Goal: Transaction & Acquisition: Purchase product/service

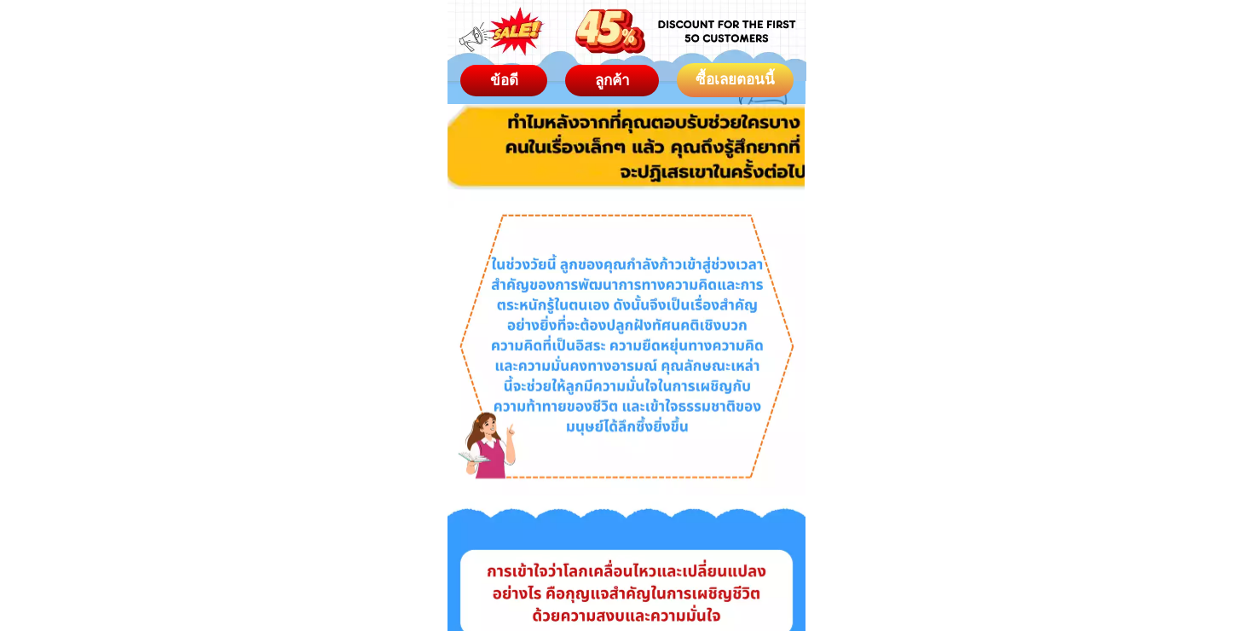
scroll to position [1061, 0]
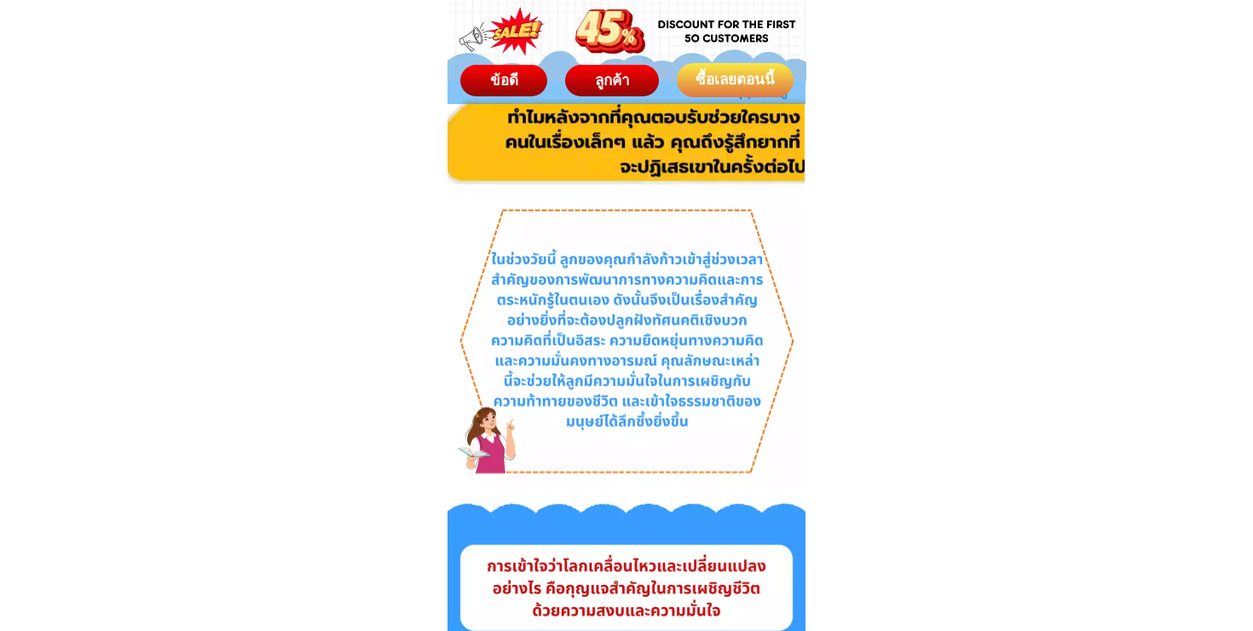
click at [593, 340] on div at bounding box center [627, 515] width 359 height 638
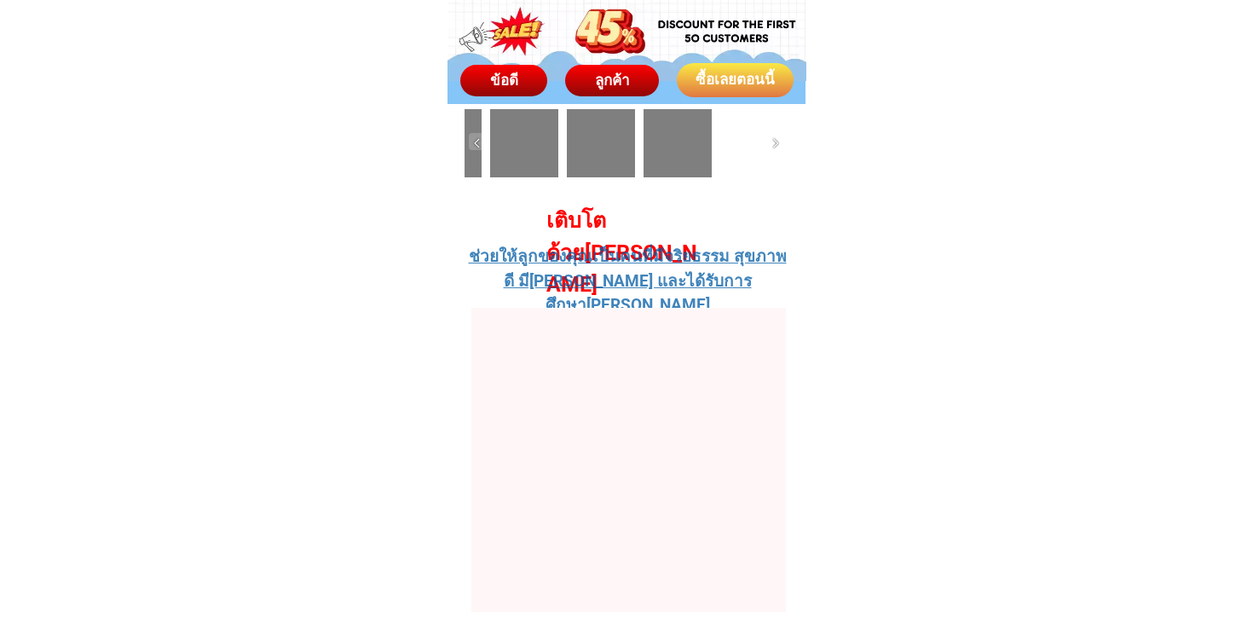
scroll to position [7110, 0]
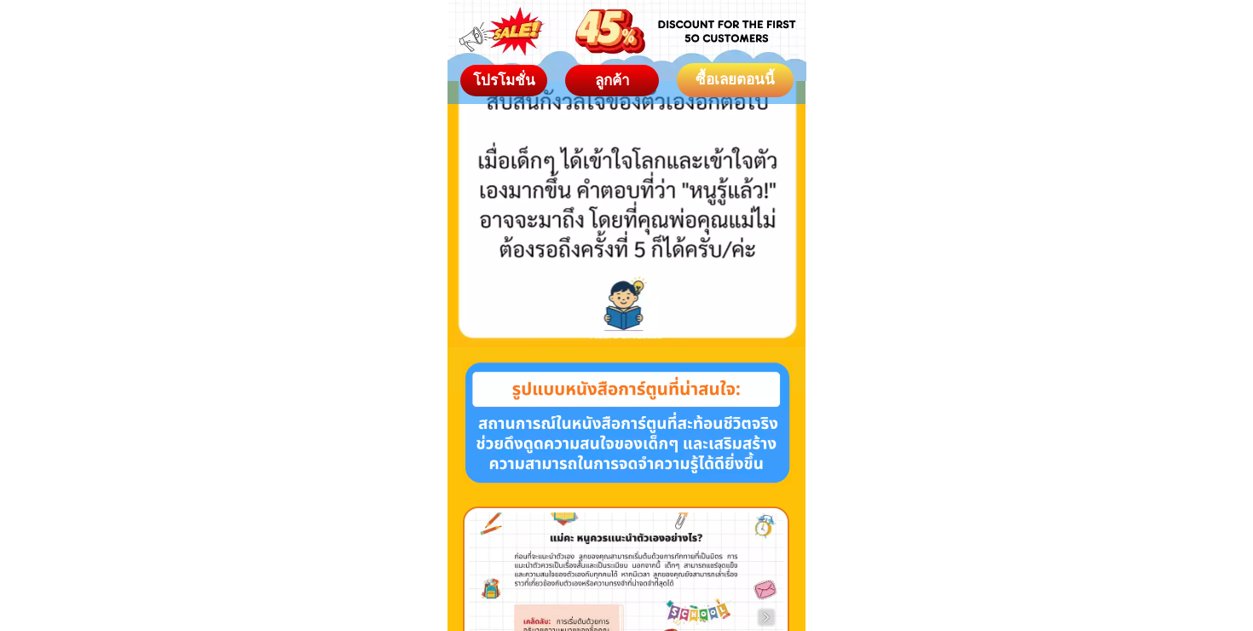
scroll to position [275, 0]
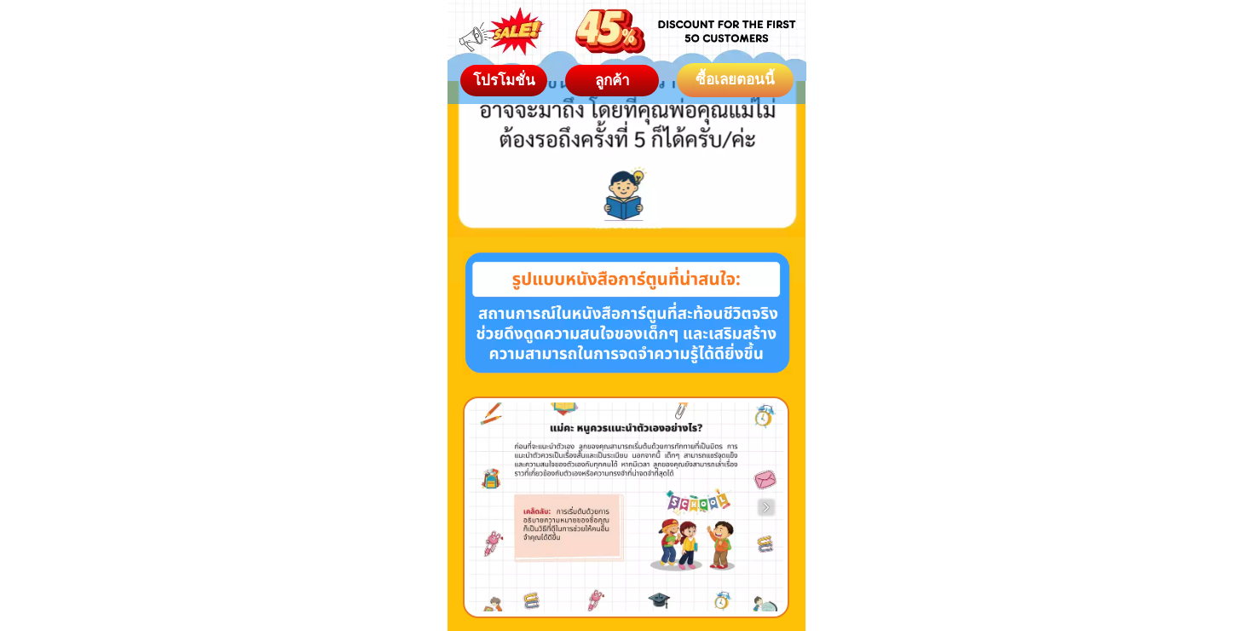
click at [511, 85] on span "โปรโมชั่น" at bounding box center [503, 80] width 62 height 17
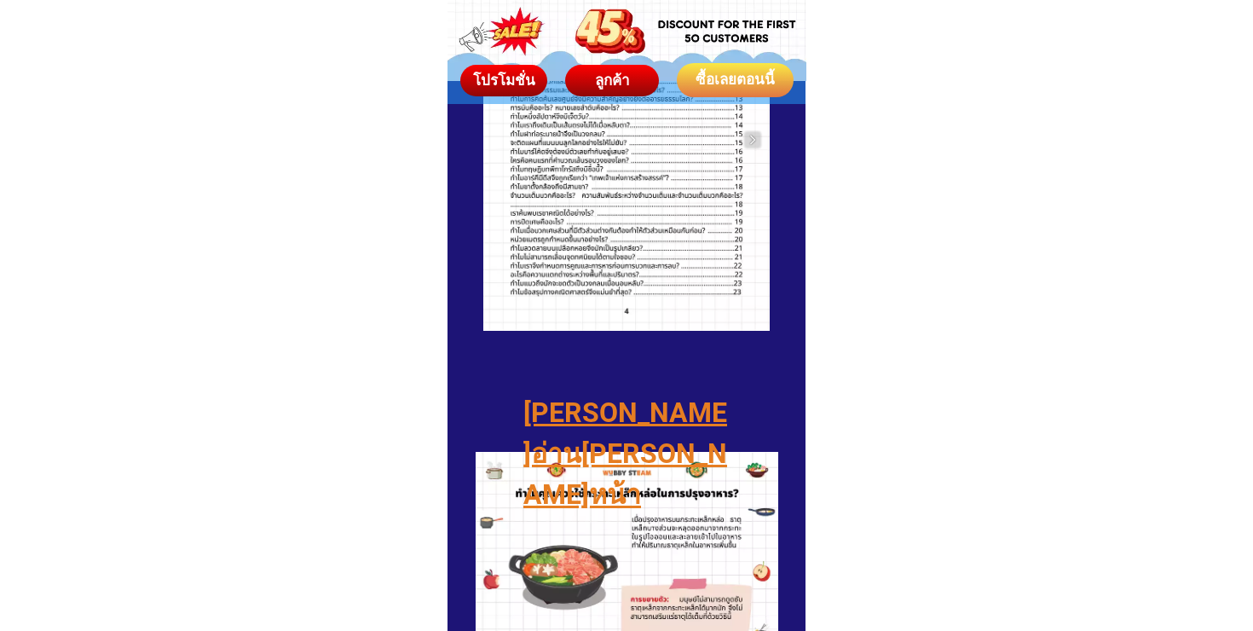
scroll to position [2688, 0]
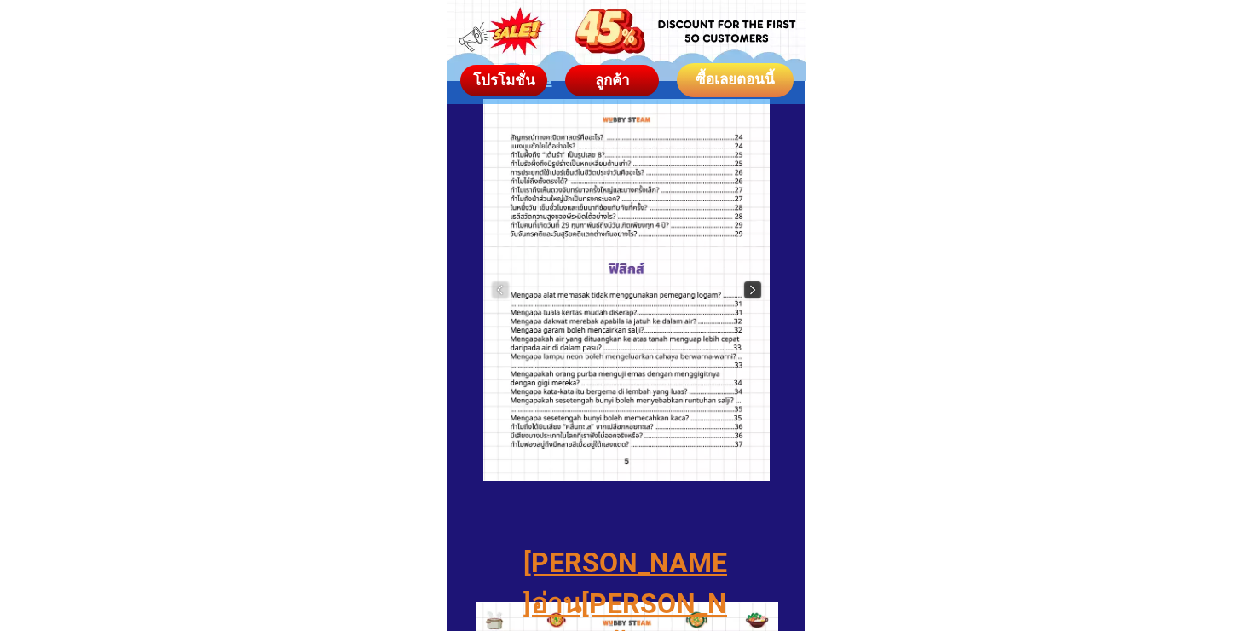
click at [752, 288] on img at bounding box center [752, 289] width 17 height 17
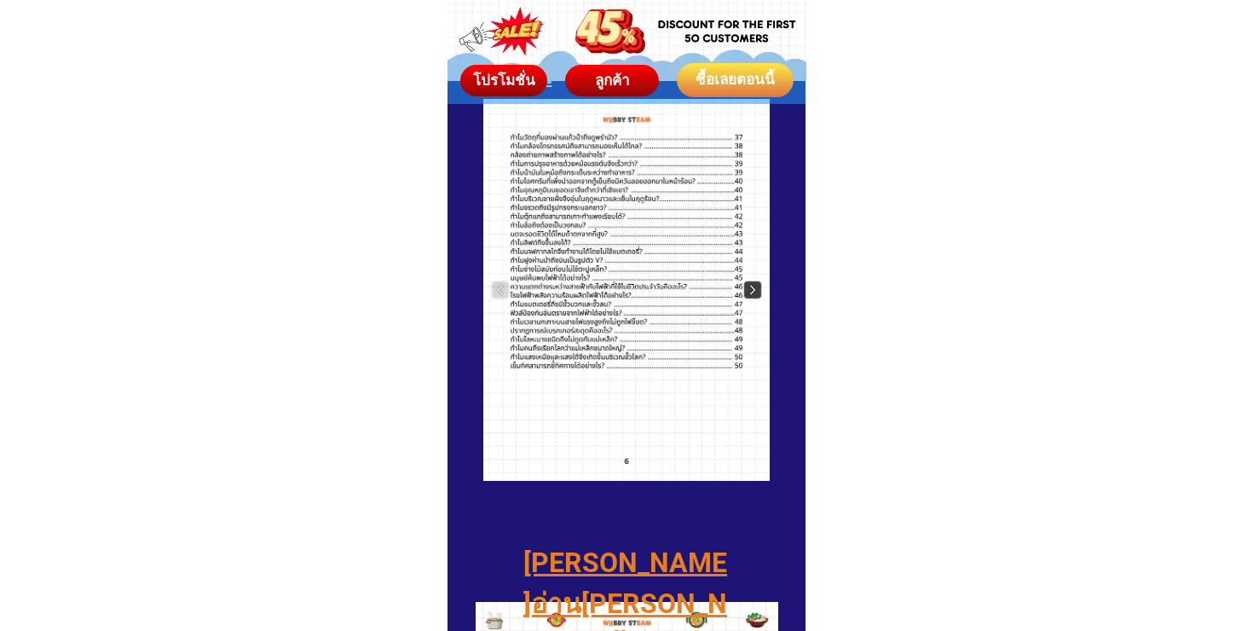
click at [752, 288] on img at bounding box center [752, 289] width 17 height 17
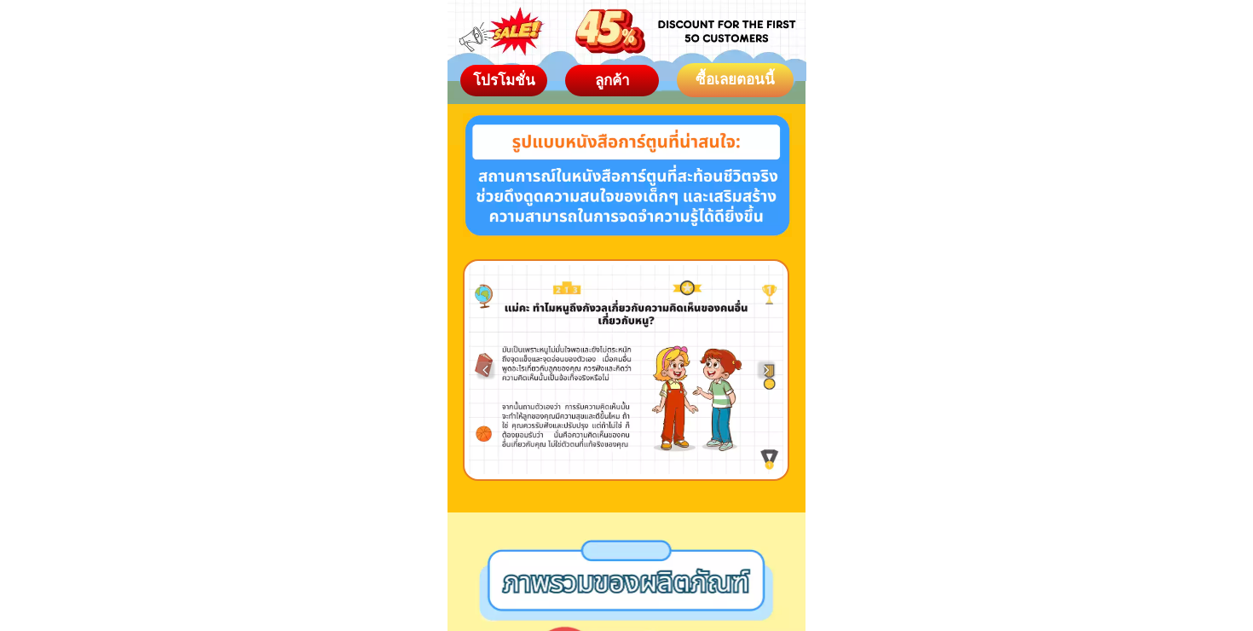
scroll to position [972, 0]
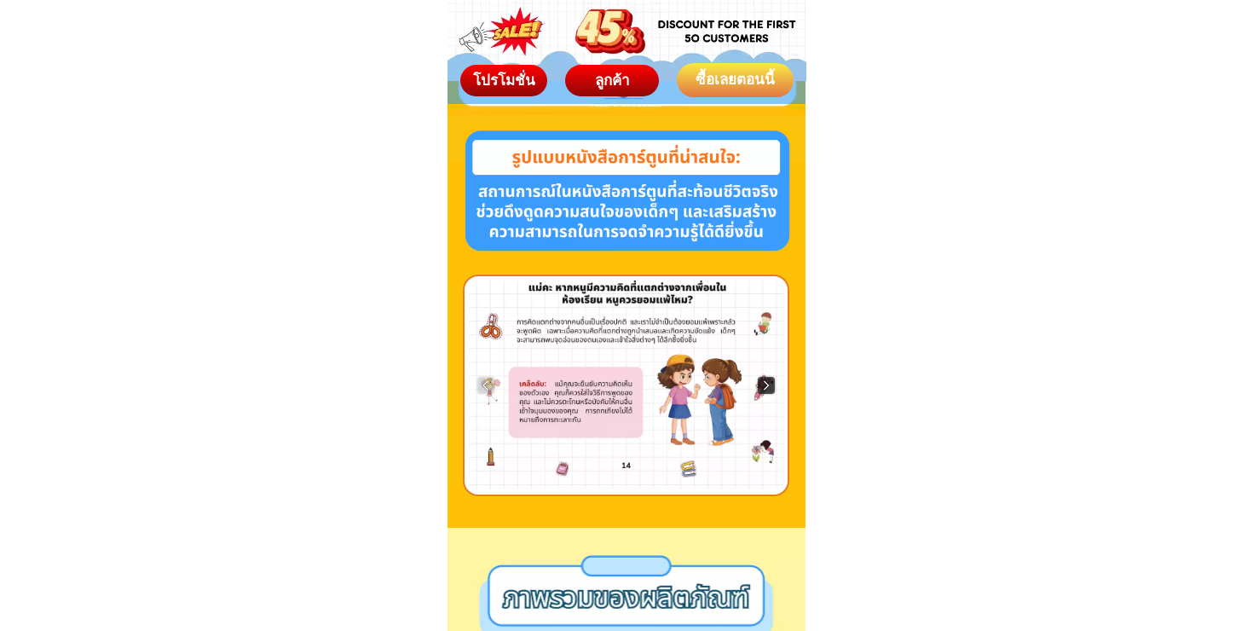
click at [770, 389] on img at bounding box center [766, 385] width 17 height 17
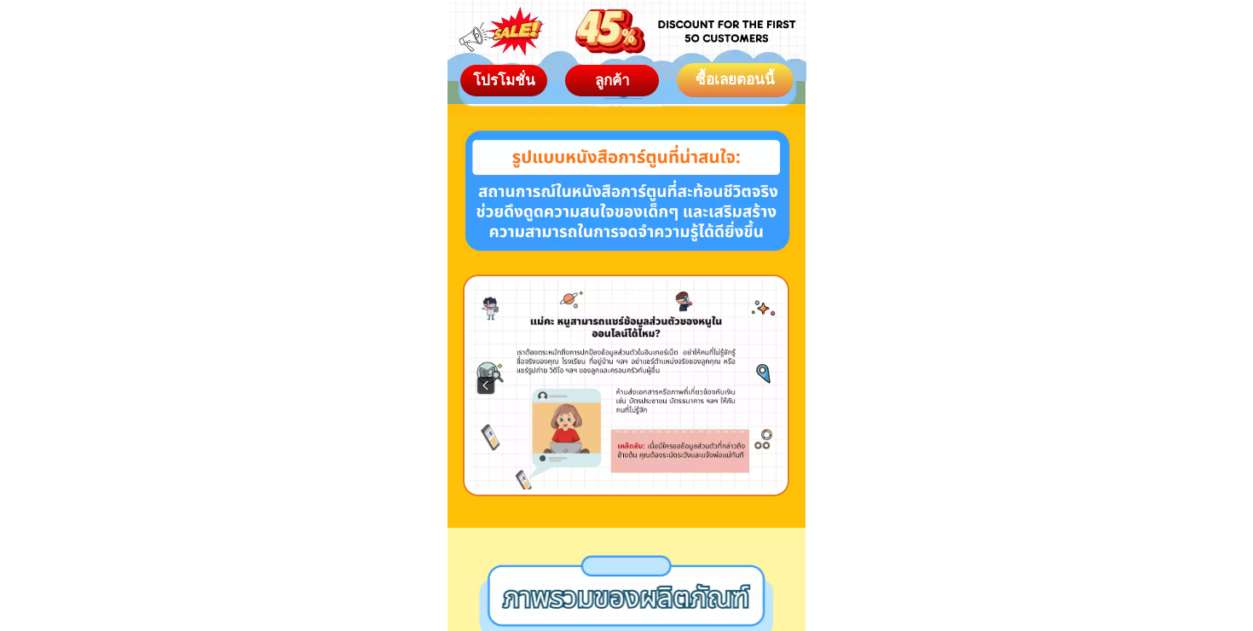
click at [490, 382] on img at bounding box center [485, 385] width 17 height 17
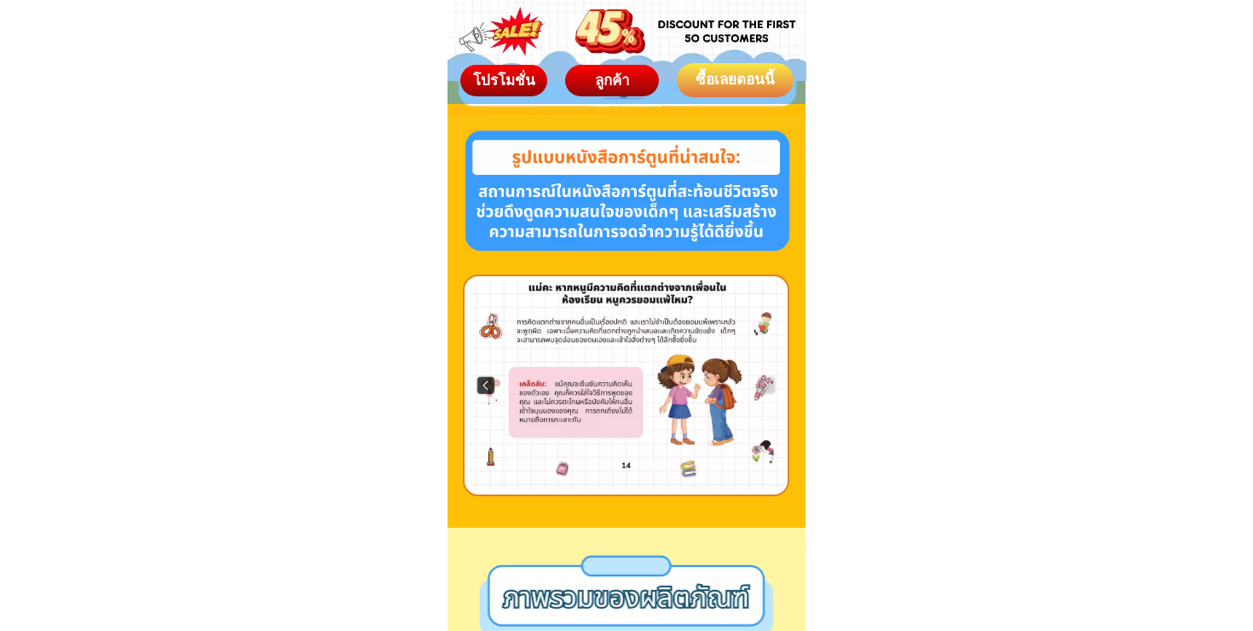
click at [490, 382] on img at bounding box center [485, 385] width 17 height 17
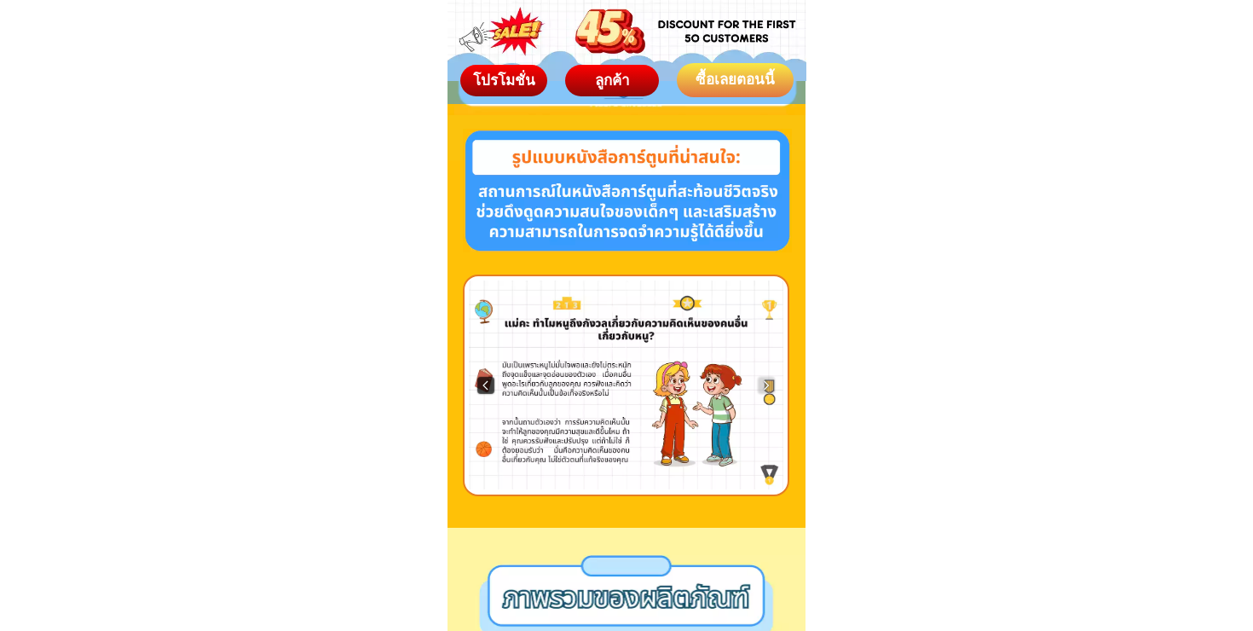
click at [490, 382] on img at bounding box center [485, 385] width 17 height 17
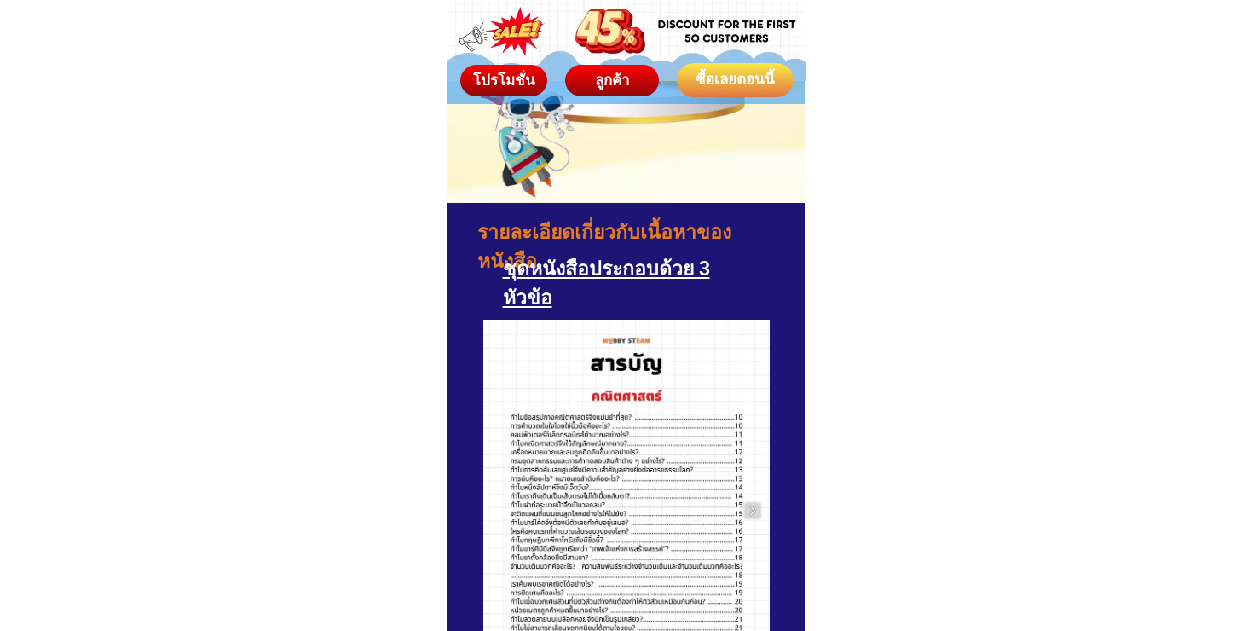
scroll to position [2771, 0]
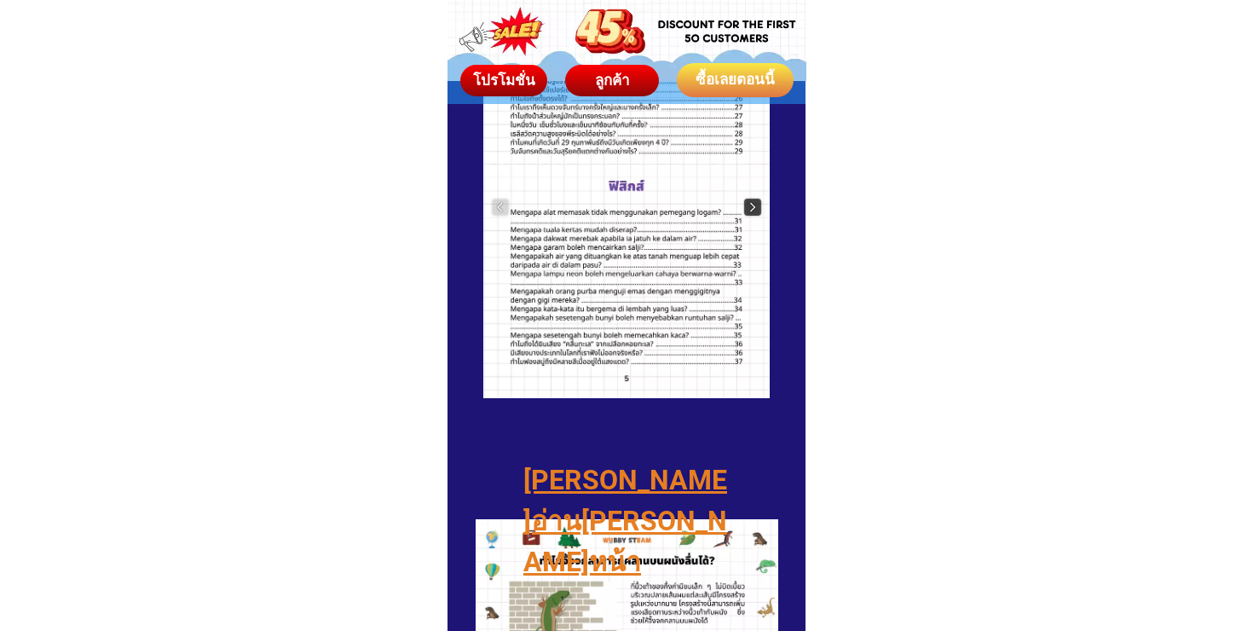
click at [751, 206] on img at bounding box center [752, 207] width 17 height 17
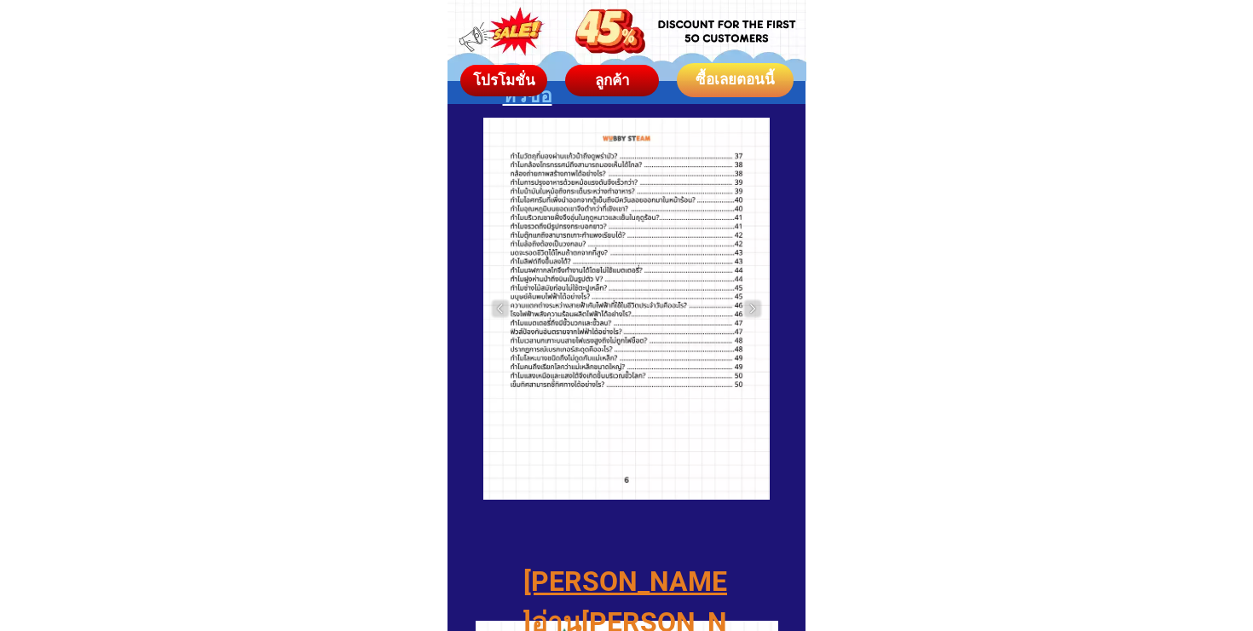
scroll to position [2644, 0]
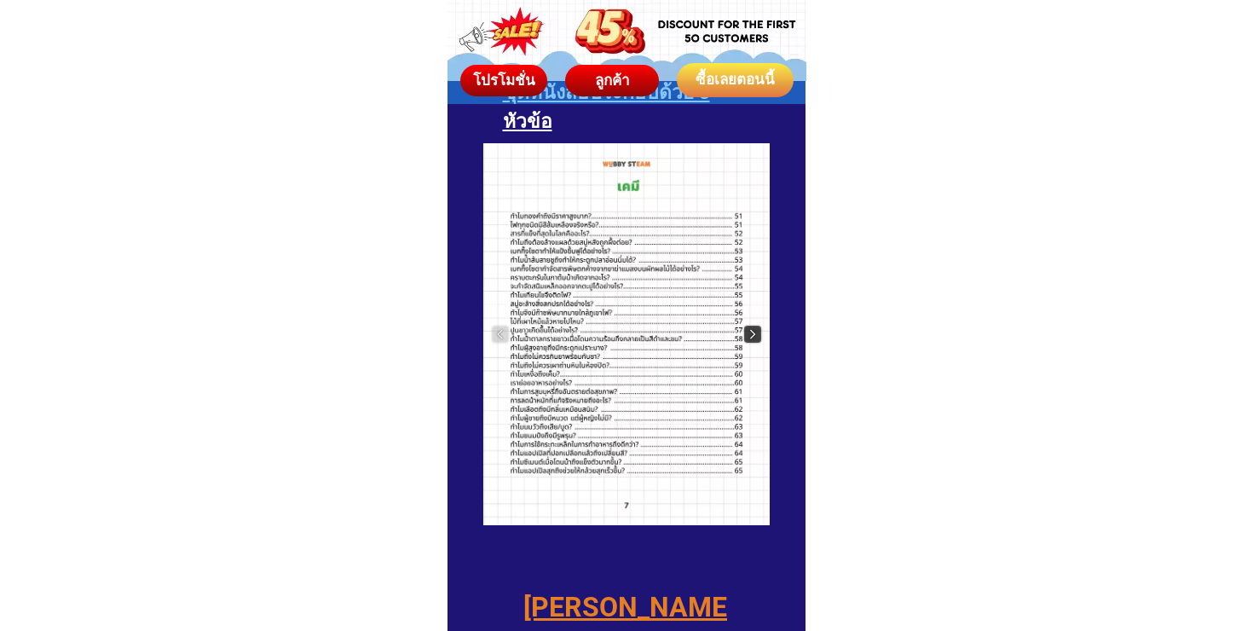
click at [749, 339] on img at bounding box center [752, 334] width 17 height 17
click at [759, 330] on img at bounding box center [752, 334] width 17 height 17
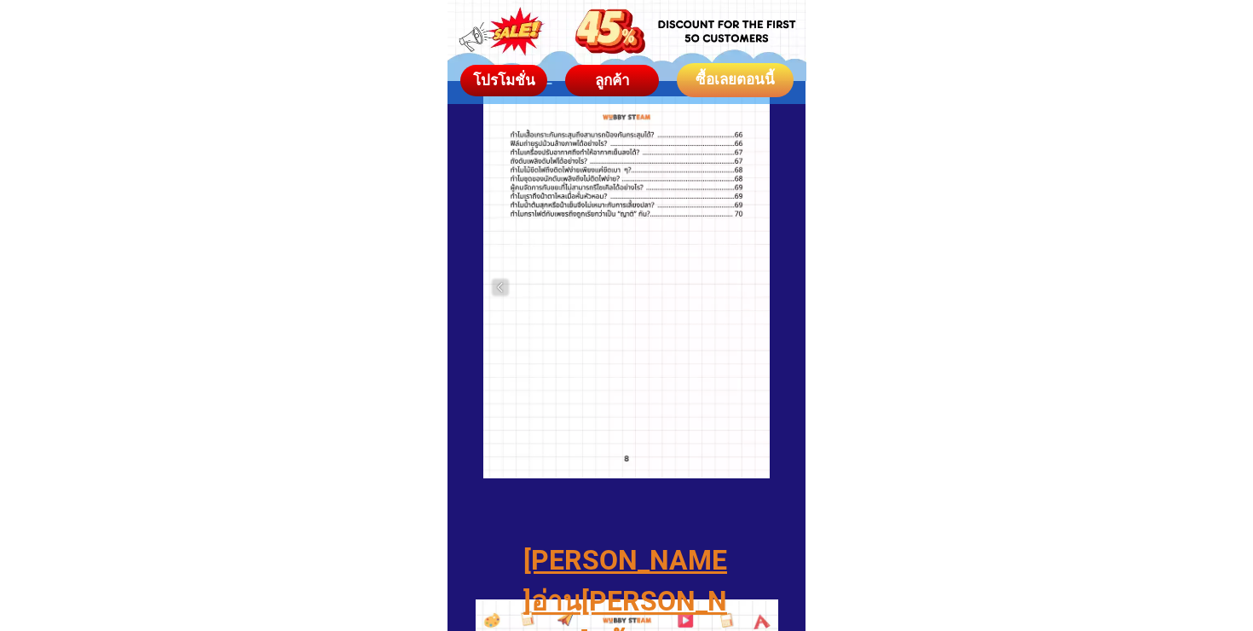
scroll to position [2692, 0]
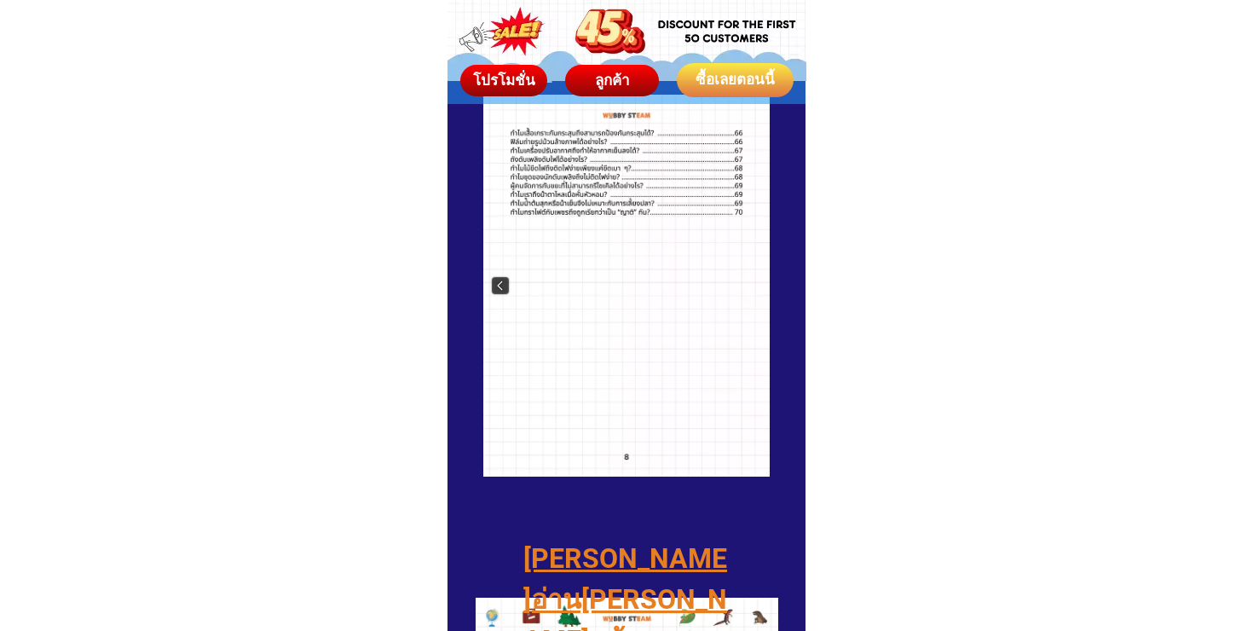
click at [496, 278] on img at bounding box center [500, 285] width 17 height 17
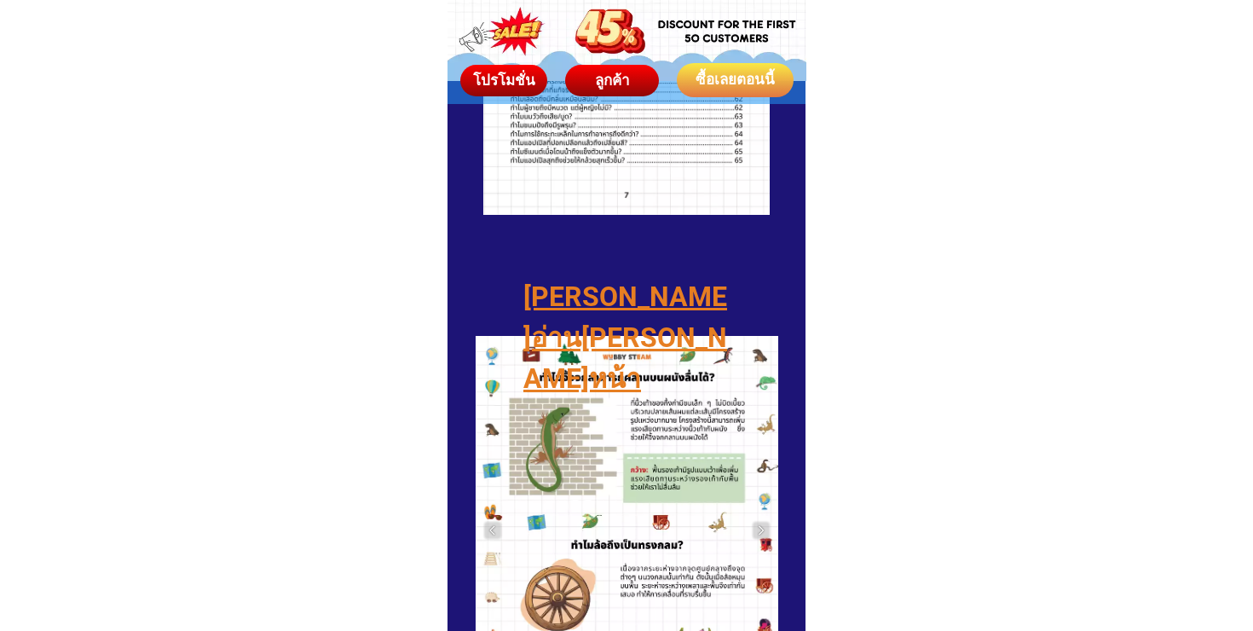
scroll to position [2904, 0]
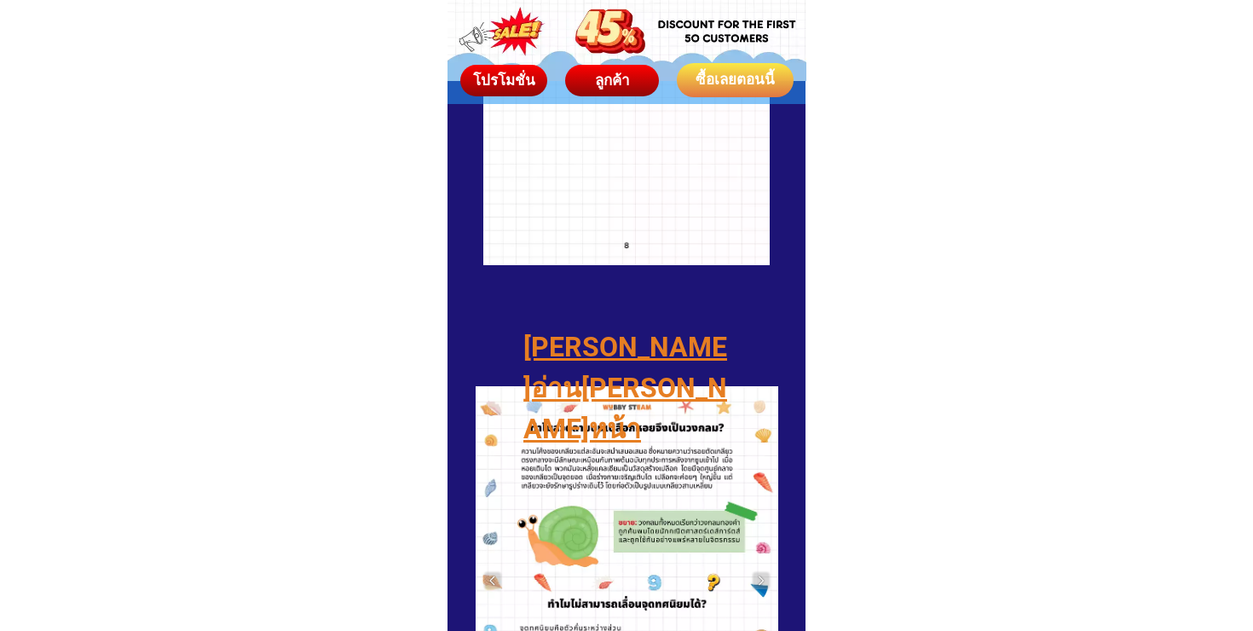
click at [630, 347] on h2 "[PERSON_NAME]อ่าน[PERSON_NAME]หน้า" at bounding box center [626, 388] width 206 height 123
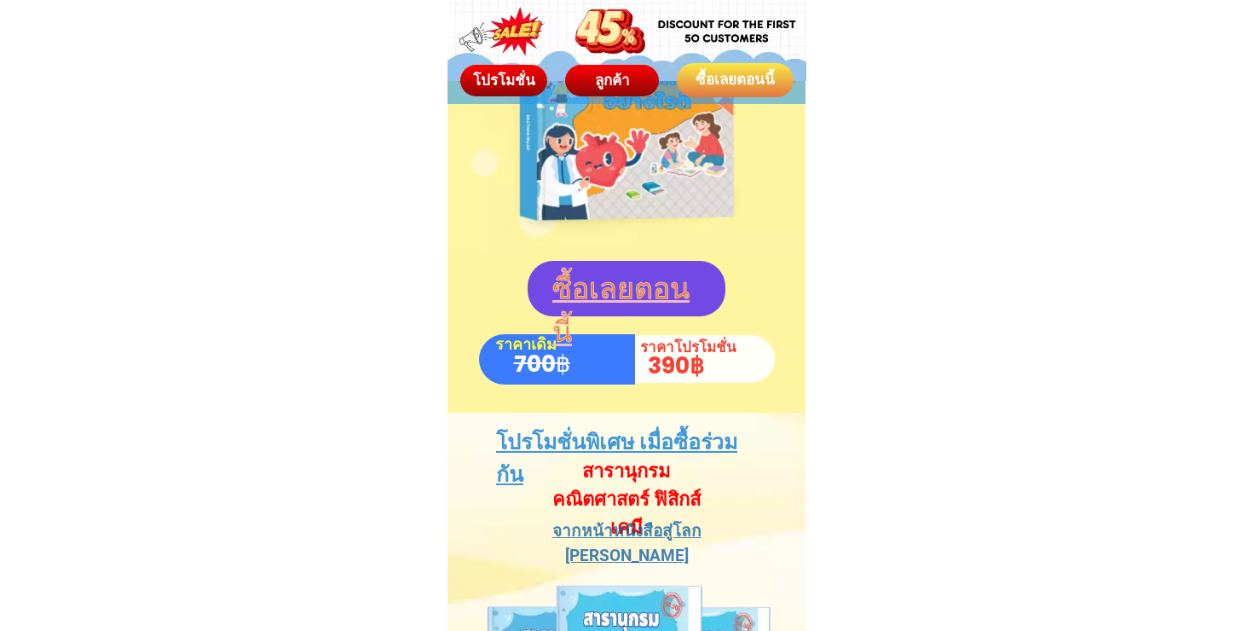
scroll to position [1748, 0]
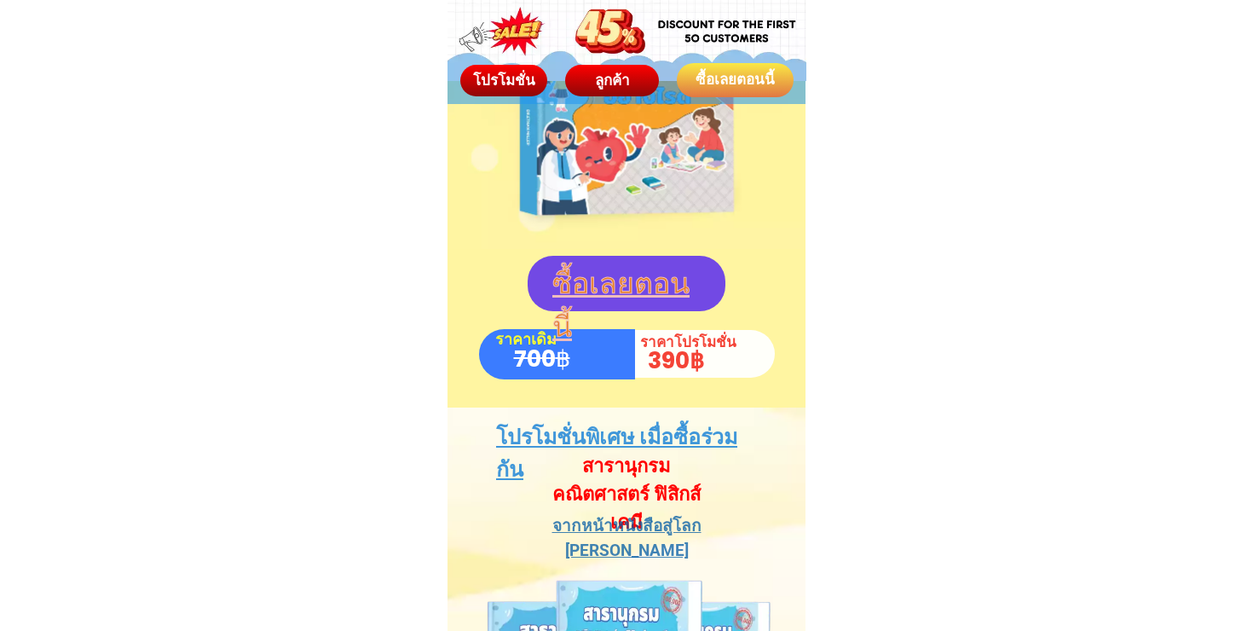
click at [662, 274] on p "ซื้อเลยตอนนี้" at bounding box center [627, 306] width 151 height 88
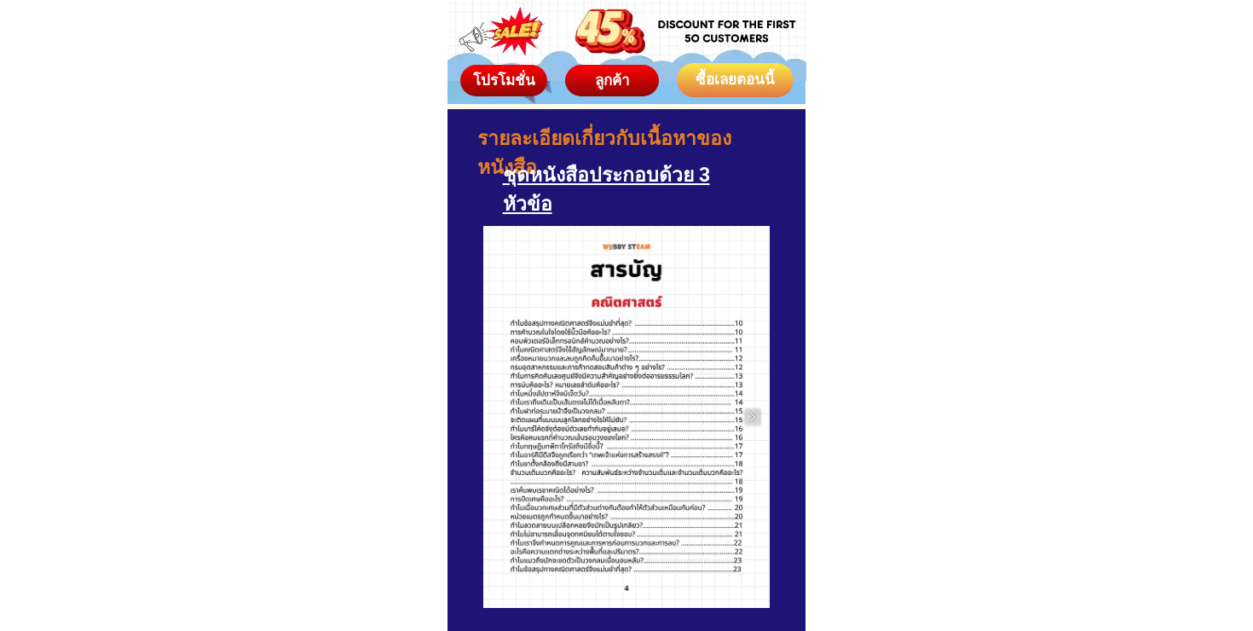
scroll to position [2563, 0]
